Goal: Find contact information: Find contact information

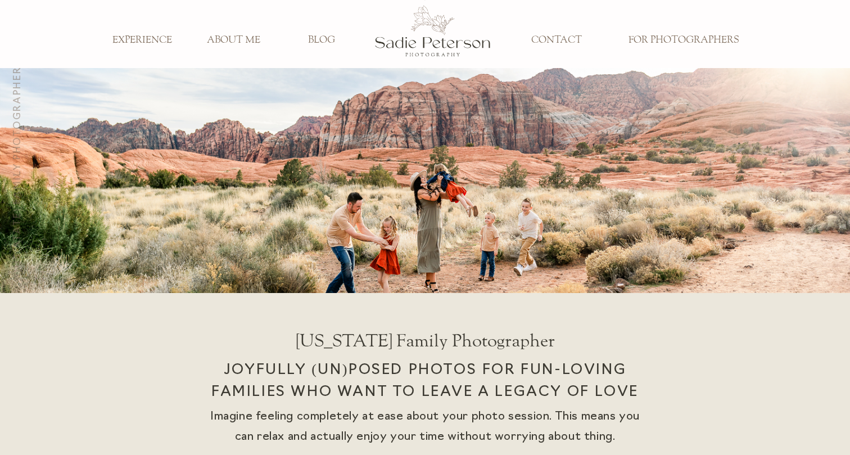
click at [222, 42] on h3 "ABOUT ME" at bounding box center [233, 40] width 74 height 12
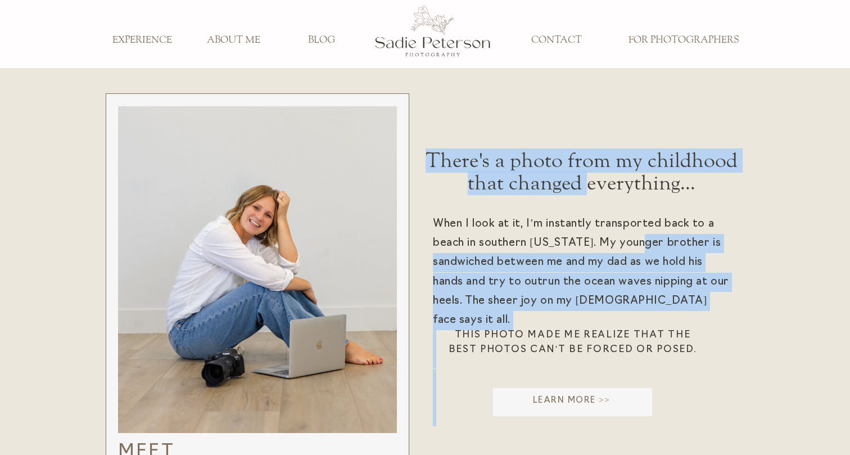
drag, startPoint x: 588, startPoint y: 191, endPoint x: 640, endPoint y: 243, distance: 73.5
click at [640, 243] on div "When I look at it, I’m instantly transported back to a beach in southern Califo…" at bounding box center [425, 281] width 674 height 426
click at [642, 244] on div "When I look at it, I’m instantly transported back to a beach in southern Califo…" at bounding box center [583, 286] width 300 height 142
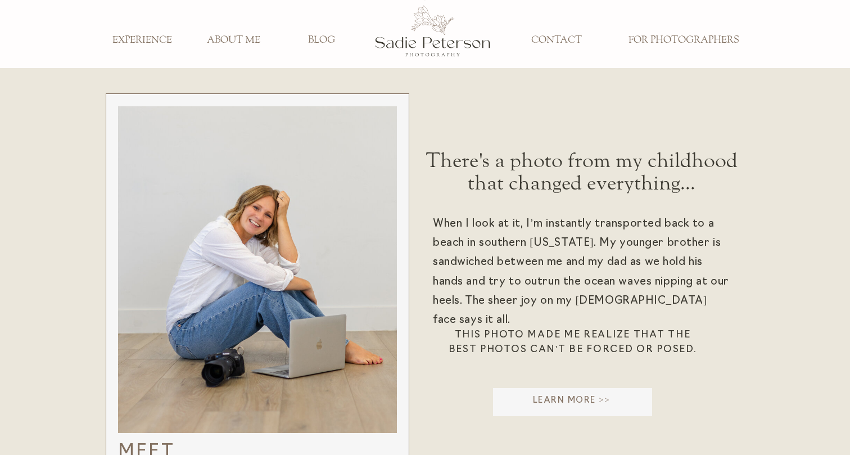
click at [550, 39] on h3 "CONTACT" at bounding box center [556, 40] width 74 height 12
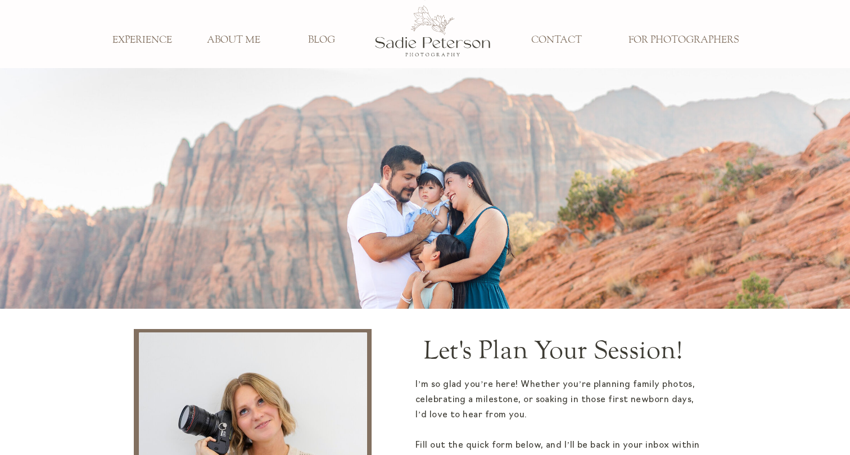
click at [547, 38] on h3 "CONTACT" at bounding box center [556, 40] width 74 height 12
click at [120, 34] on h3 "EXPERIENCE" at bounding box center [142, 40] width 74 height 12
